Goal: Check status

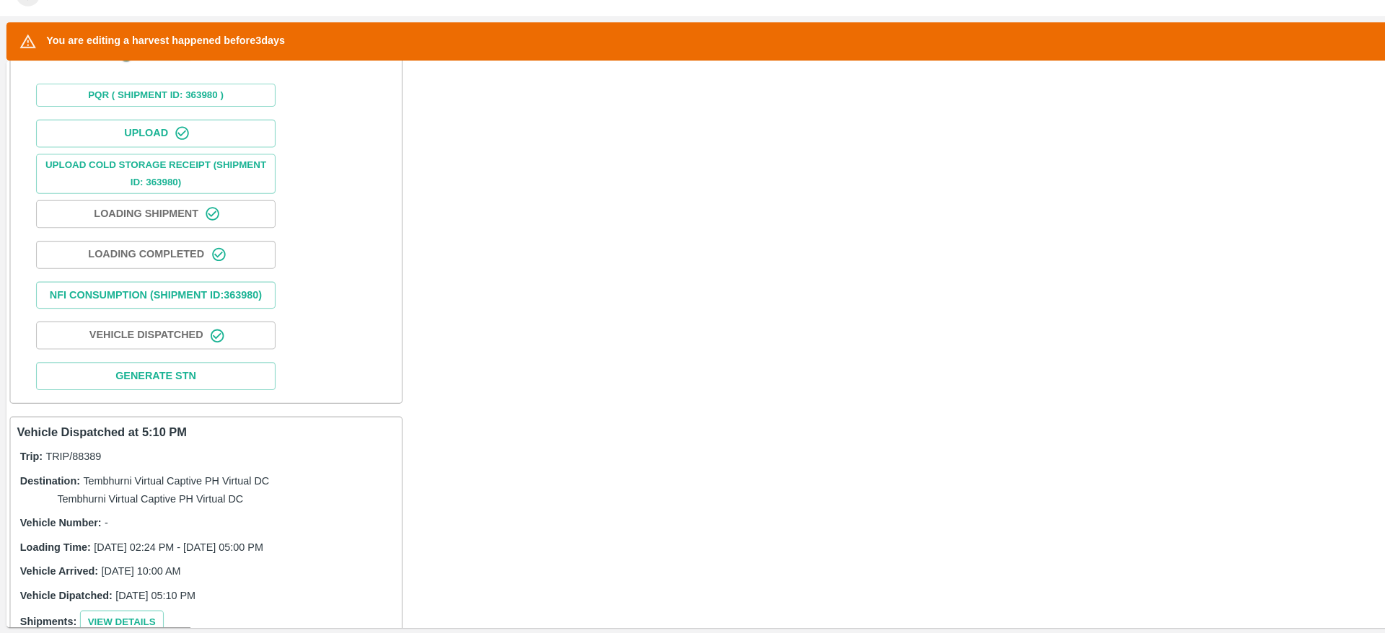
scroll to position [470, 0]
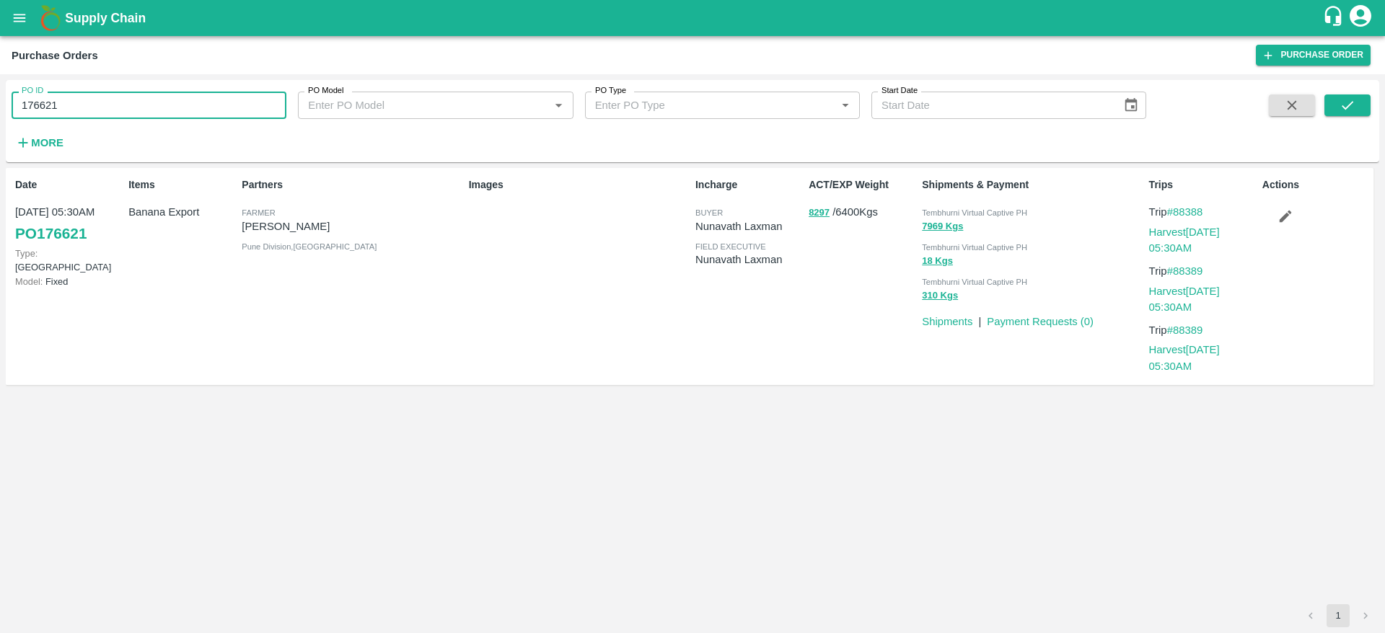
drag, startPoint x: 73, startPoint y: 113, endPoint x: 0, endPoint y: 103, distance: 73.5
click at [0, 103] on div "PO ID 176621 PO ID PO Model PO Model   * PO Type PO Type   * Start Date Start D…" at bounding box center [692, 353] width 1385 height 559
paste input "text"
type input "176620"
click at [1346, 105] on icon "submit" at bounding box center [1347, 105] width 16 height 16
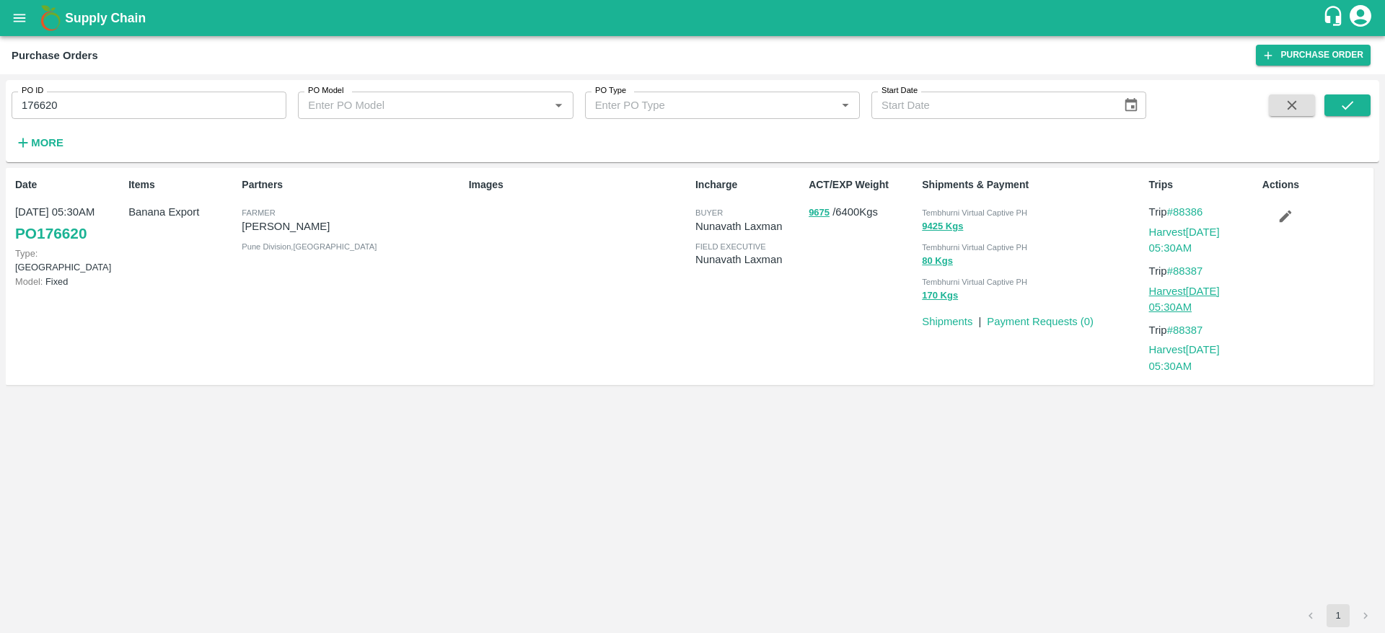
click at [1201, 295] on link "Harvest 15 Sep, 05:30AM" at bounding box center [1184, 299] width 71 height 27
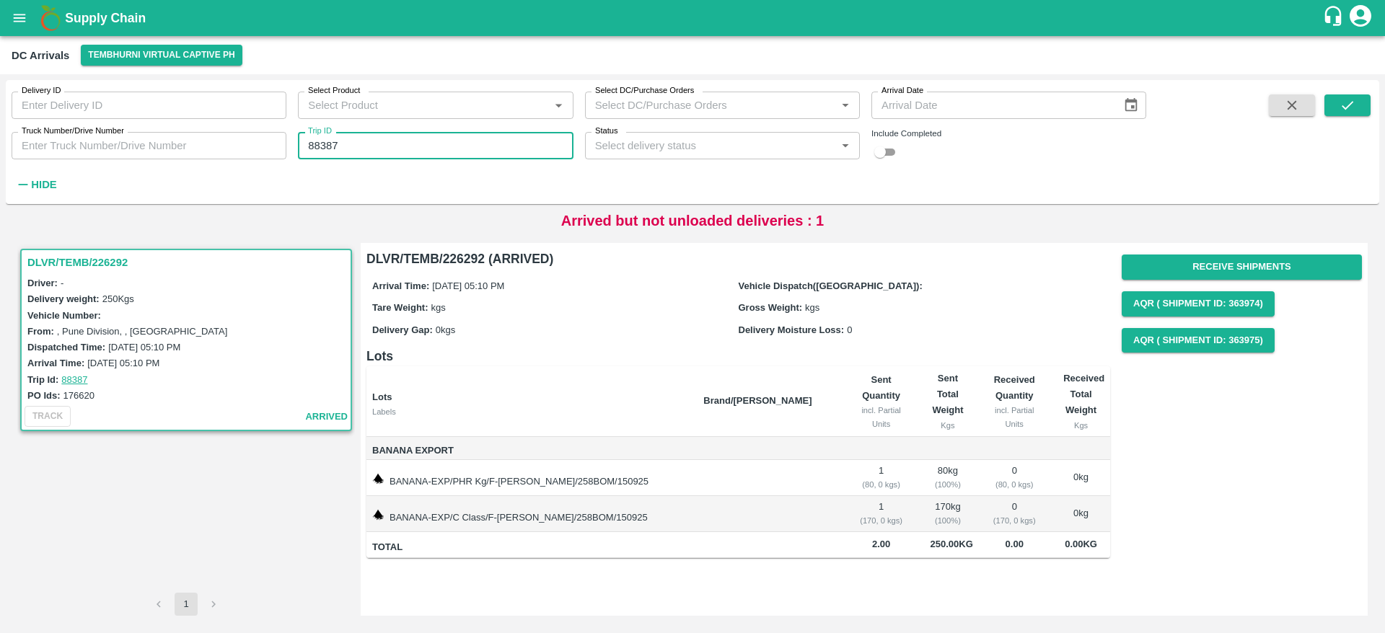
scroll to position [2020, 0]
